Goal: Information Seeking & Learning: Find contact information

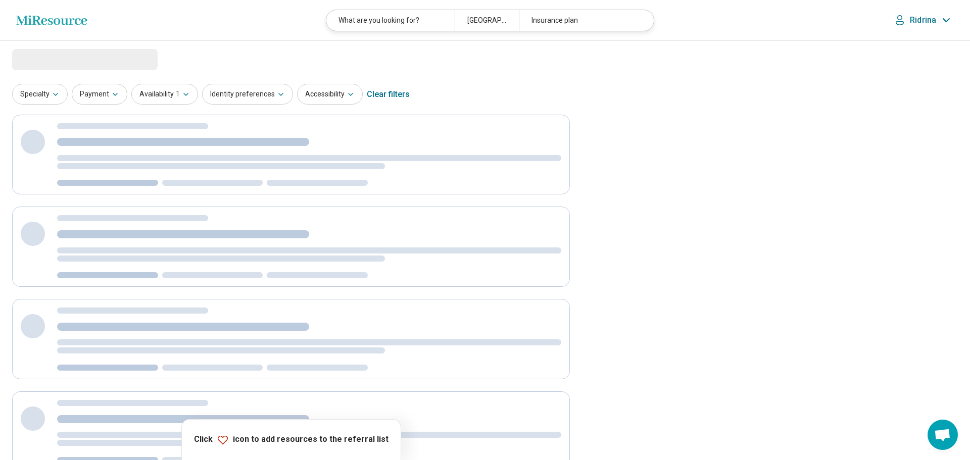
select select "********"
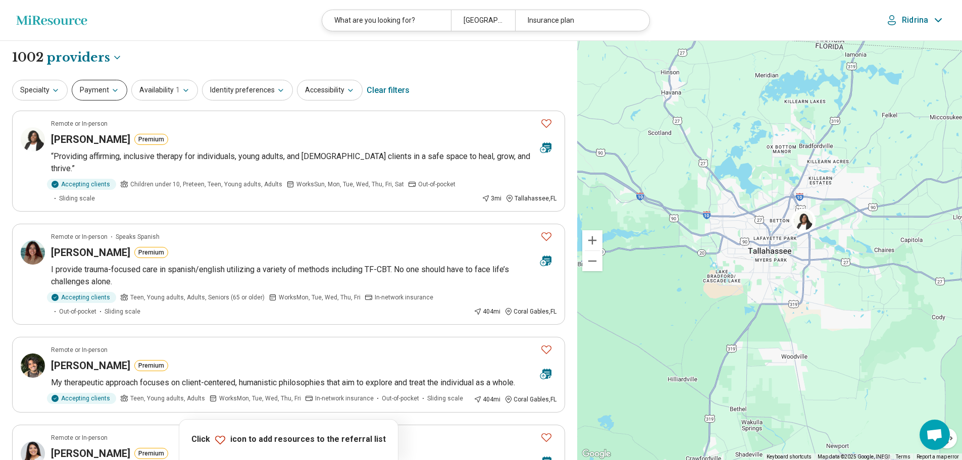
click at [104, 90] on button "Payment" at bounding box center [100, 90] width 56 height 21
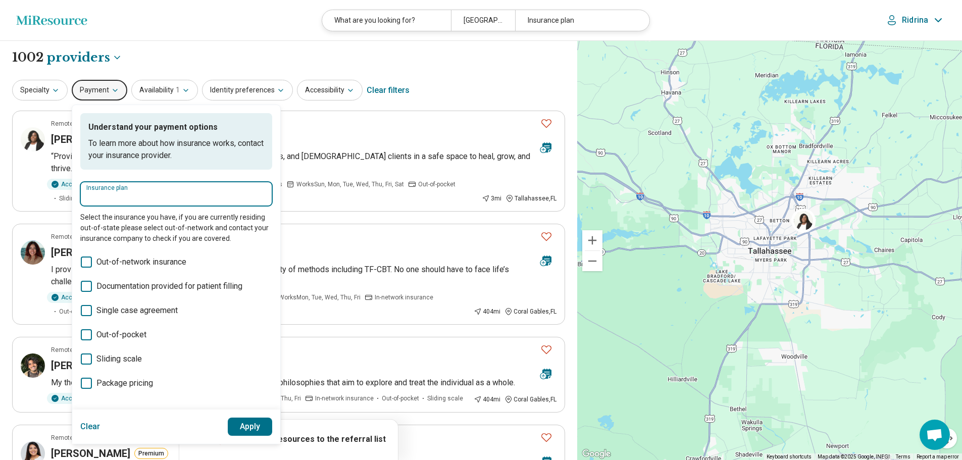
click at [140, 191] on input "Insurance plan" at bounding box center [176, 197] width 180 height 12
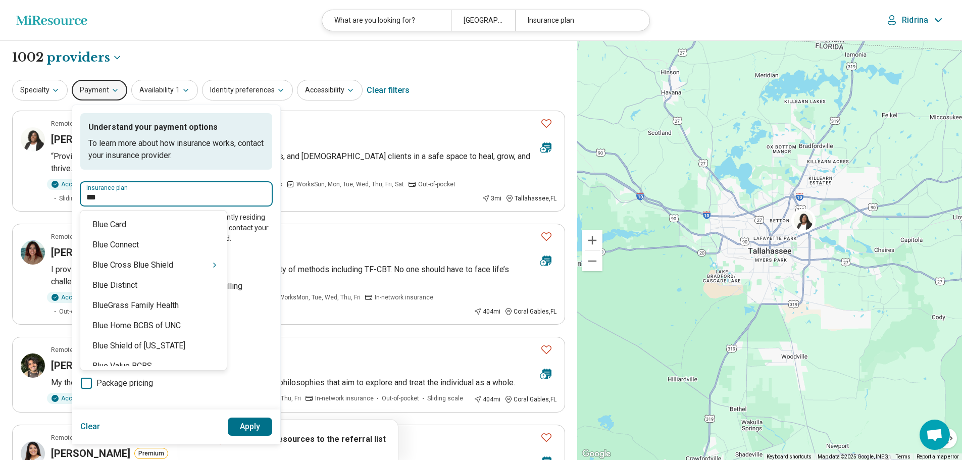
type input "****"
click at [138, 265] on div "Blue Cross Blue Shield" at bounding box center [153, 265] width 146 height 20
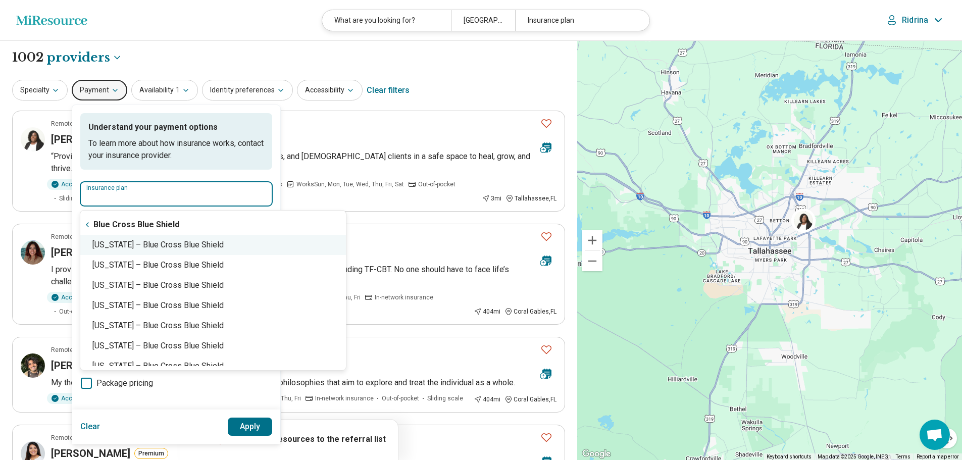
click at [186, 250] on div "[US_STATE] – Blue Cross Blue Shield" at bounding box center [213, 245] width 266 height 20
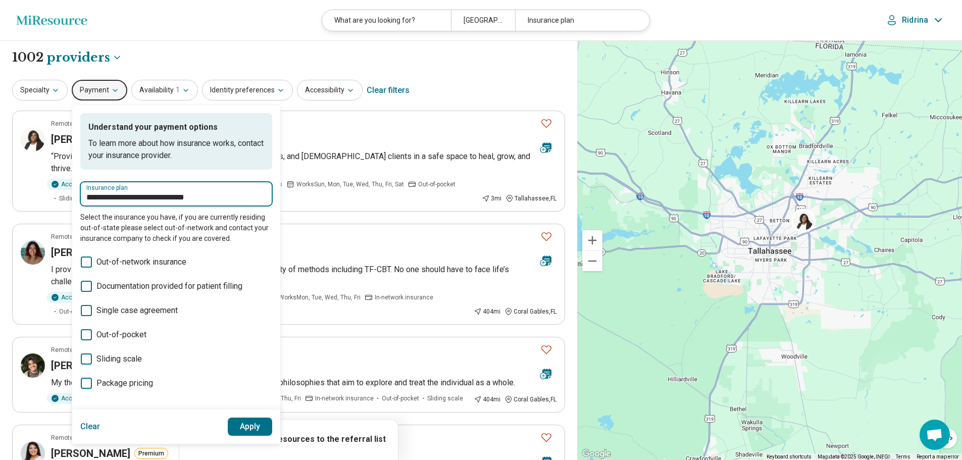
type input "**********"
click at [251, 423] on button "Apply" at bounding box center [250, 427] width 45 height 18
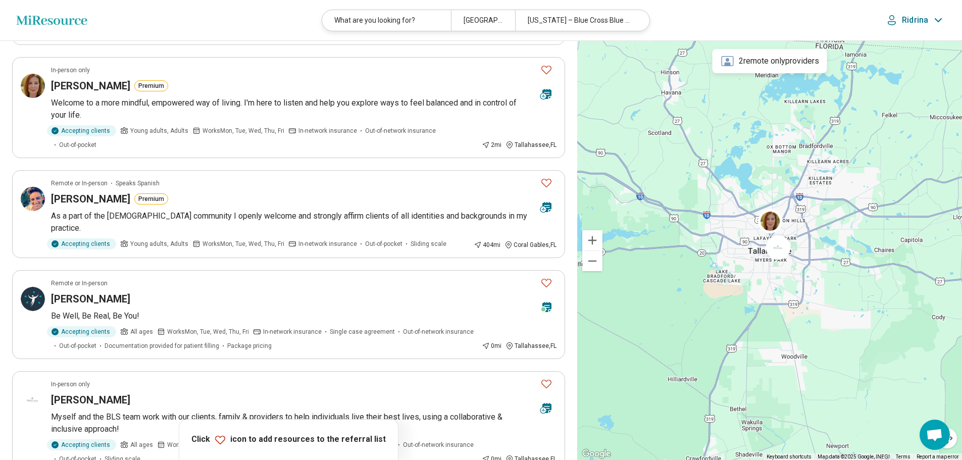
scroll to position [556, 0]
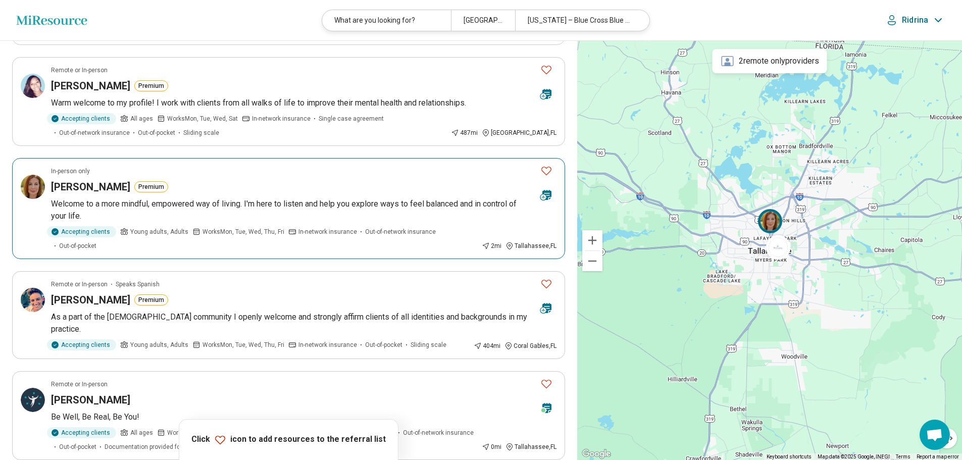
click at [546, 165] on icon "Favorite" at bounding box center [546, 171] width 12 height 12
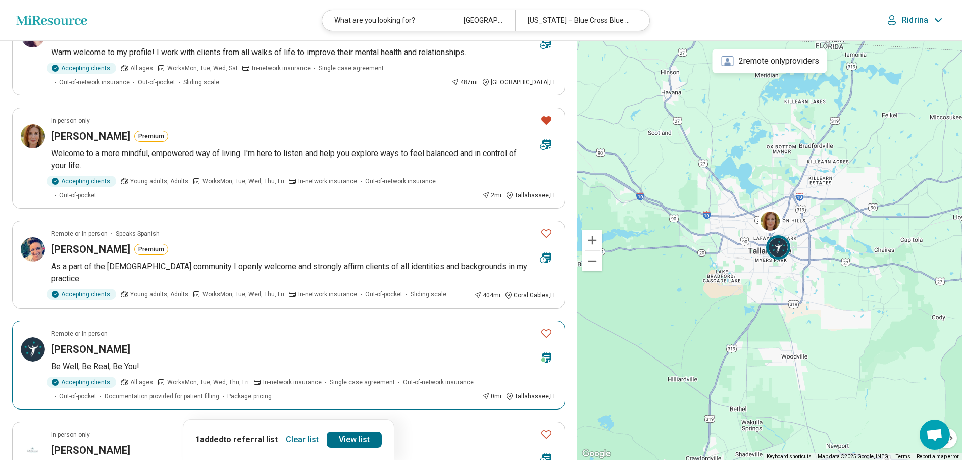
scroll to position [707, 0]
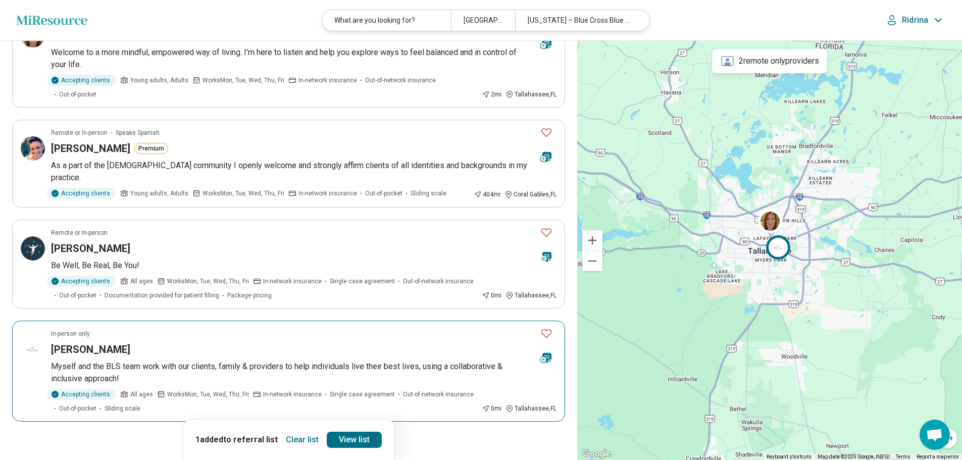
click at [548, 327] on icon "Favorite" at bounding box center [546, 333] width 12 height 12
click at [242, 442] on button "2" at bounding box center [240, 450] width 16 height 16
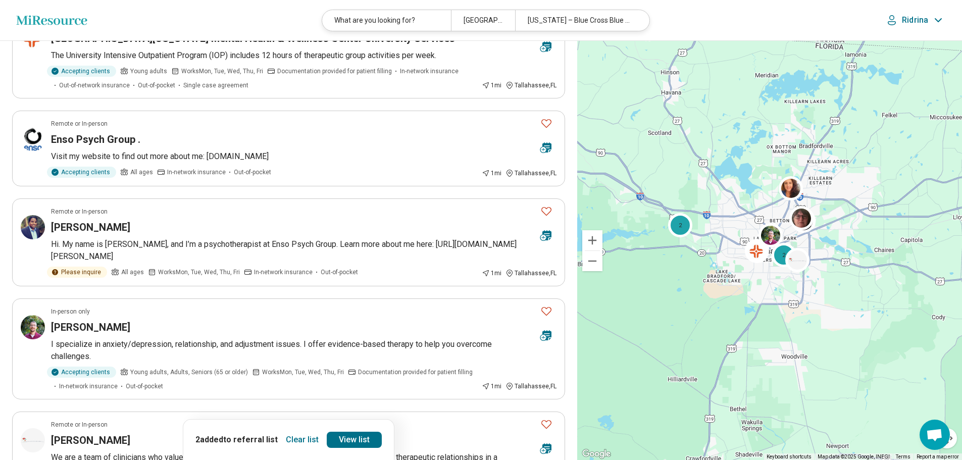
scroll to position [152, 0]
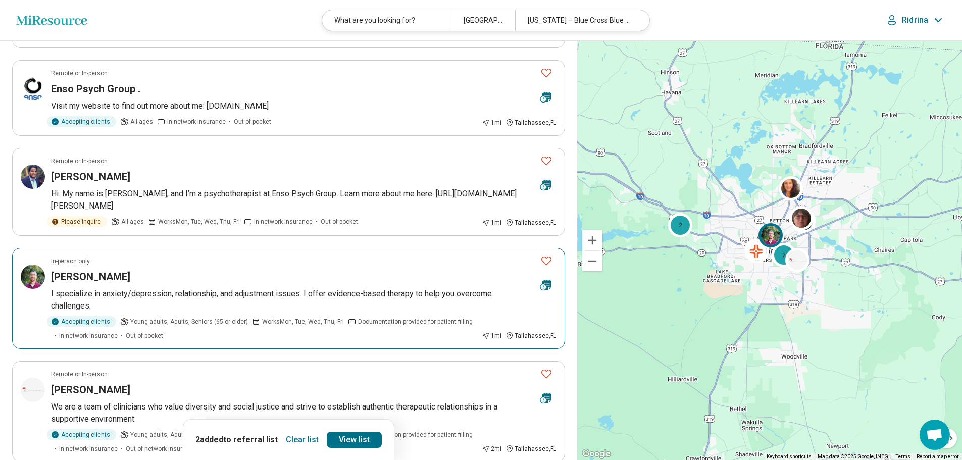
click at [548, 255] on icon "Favorite" at bounding box center [546, 261] width 12 height 12
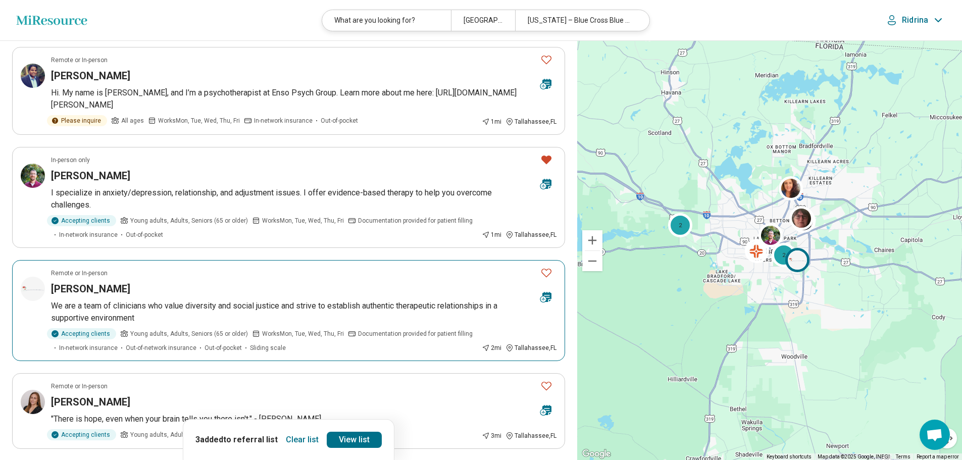
click at [546, 267] on icon "Favorite" at bounding box center [546, 273] width 12 height 12
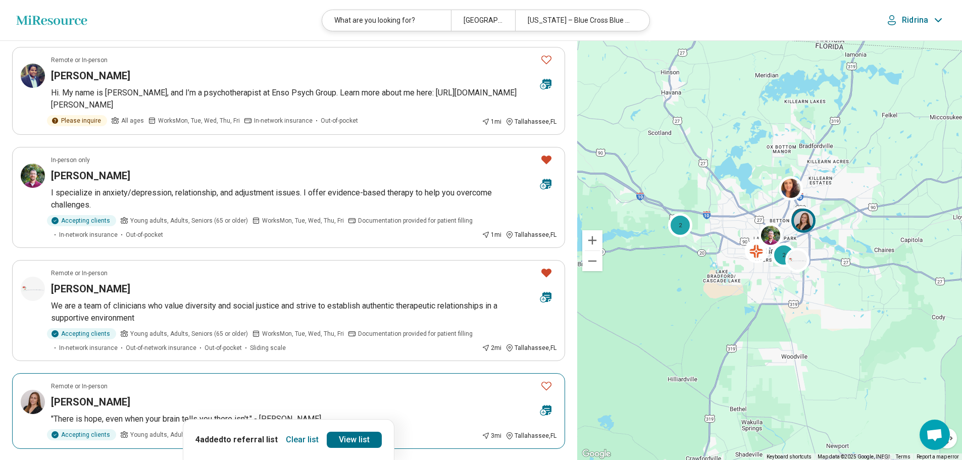
click at [543, 380] on icon "Favorite" at bounding box center [546, 386] width 12 height 12
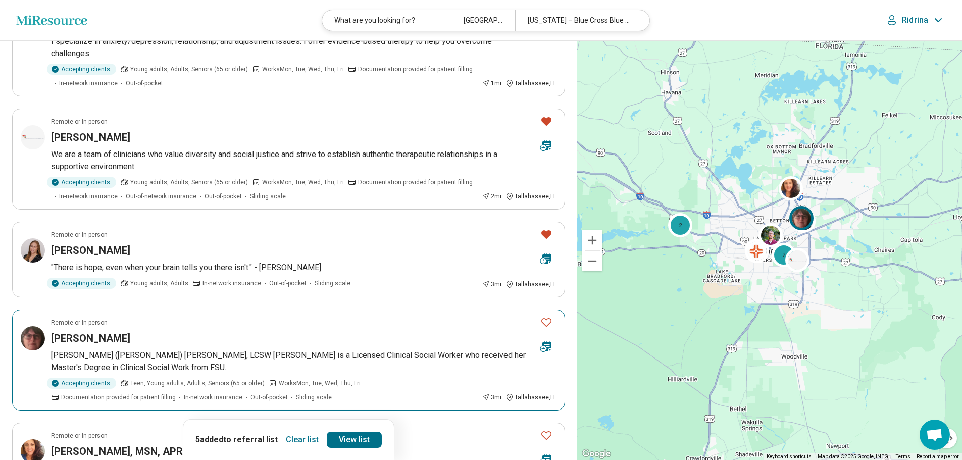
scroll to position [556, 0]
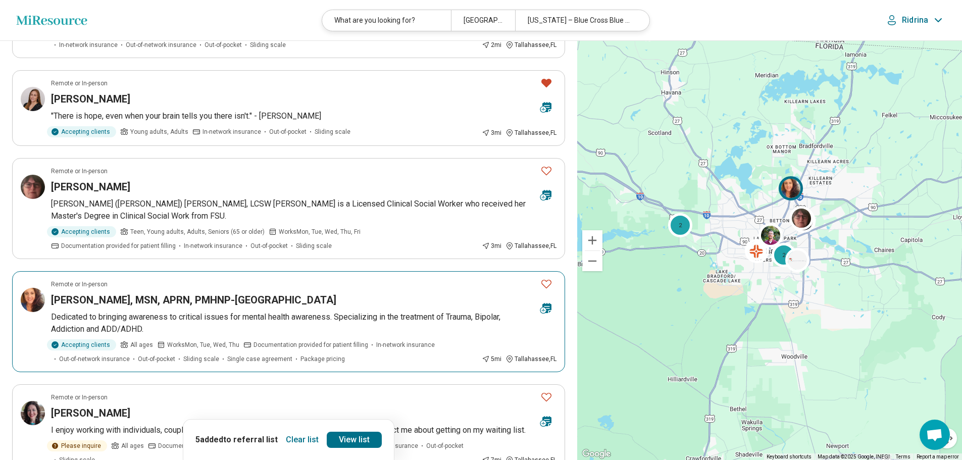
click at [546, 280] on icon "Favorite" at bounding box center [546, 284] width 10 height 9
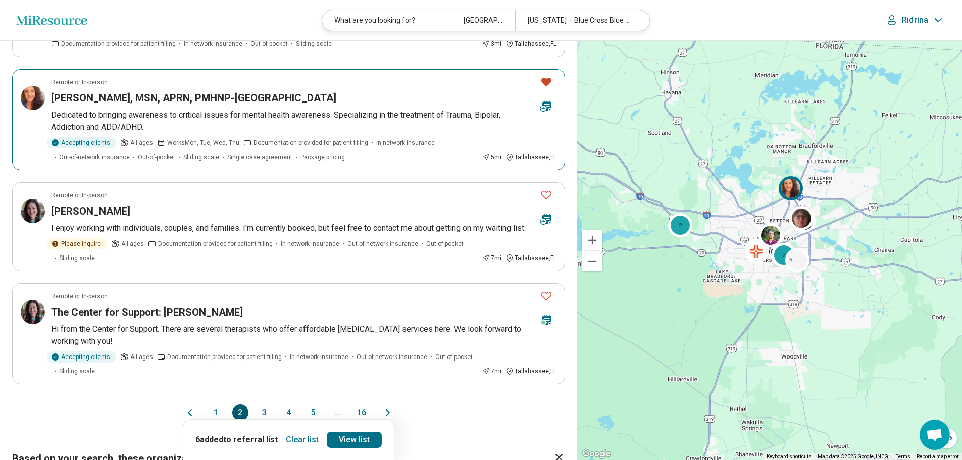
scroll to position [808, 0]
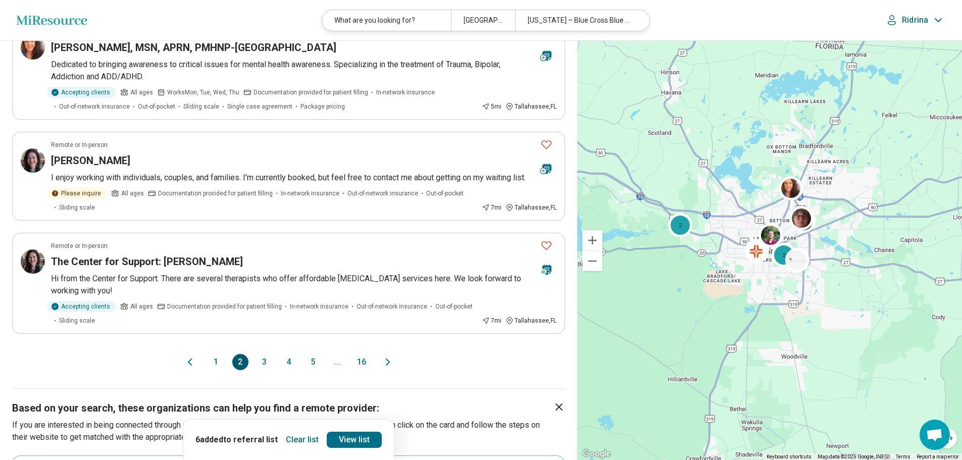
click at [264, 363] on button "3" at bounding box center [265, 362] width 16 height 16
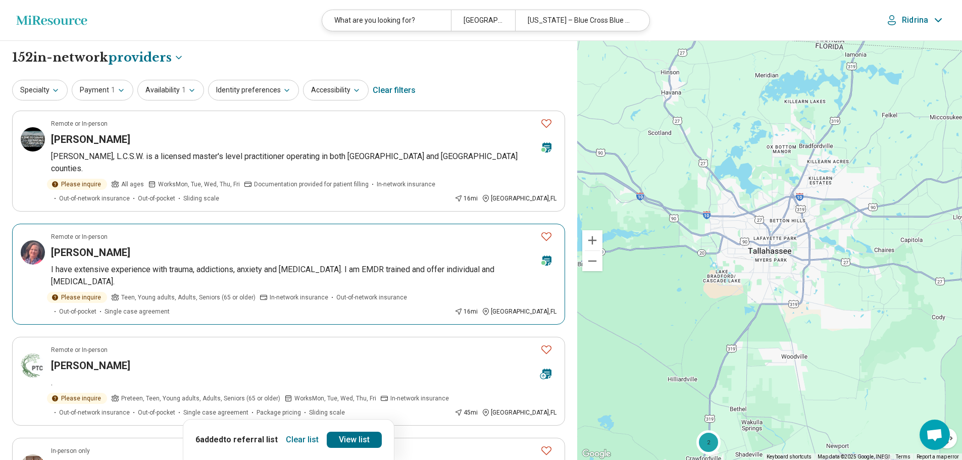
scroll to position [101, 0]
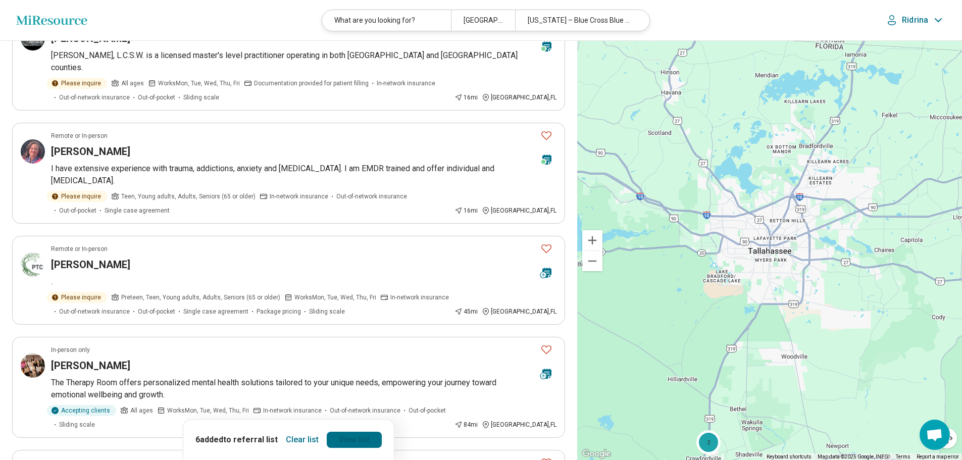
click at [336, 437] on link "View list" at bounding box center [354, 440] width 55 height 16
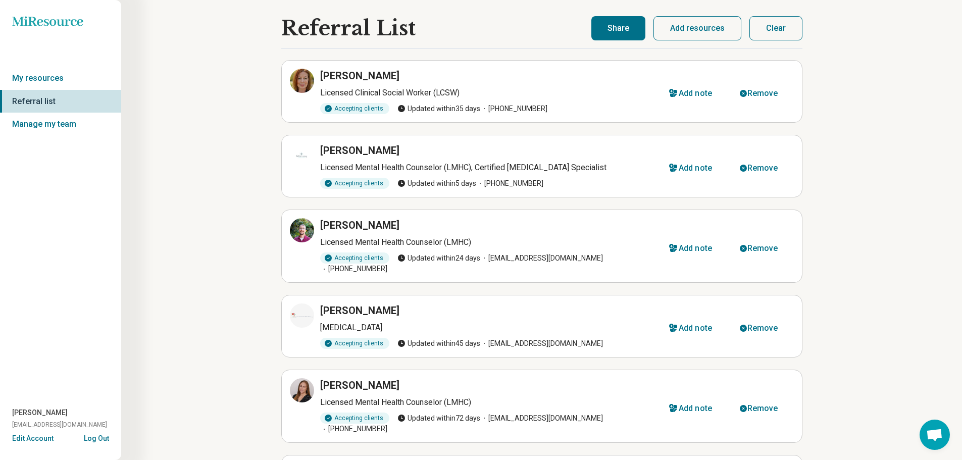
click at [609, 30] on button "Share" at bounding box center [618, 28] width 54 height 24
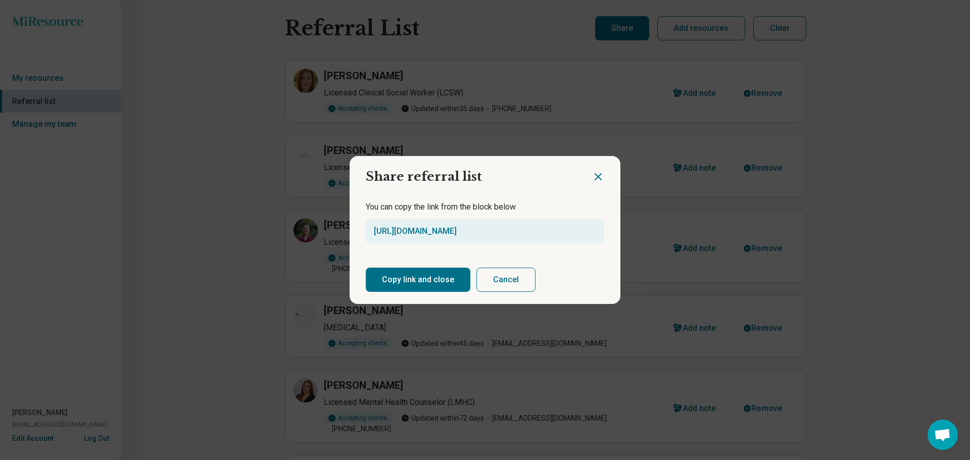
click at [420, 283] on button "Copy link and close" at bounding box center [418, 280] width 105 height 24
